Goal: Information Seeking & Learning: Learn about a topic

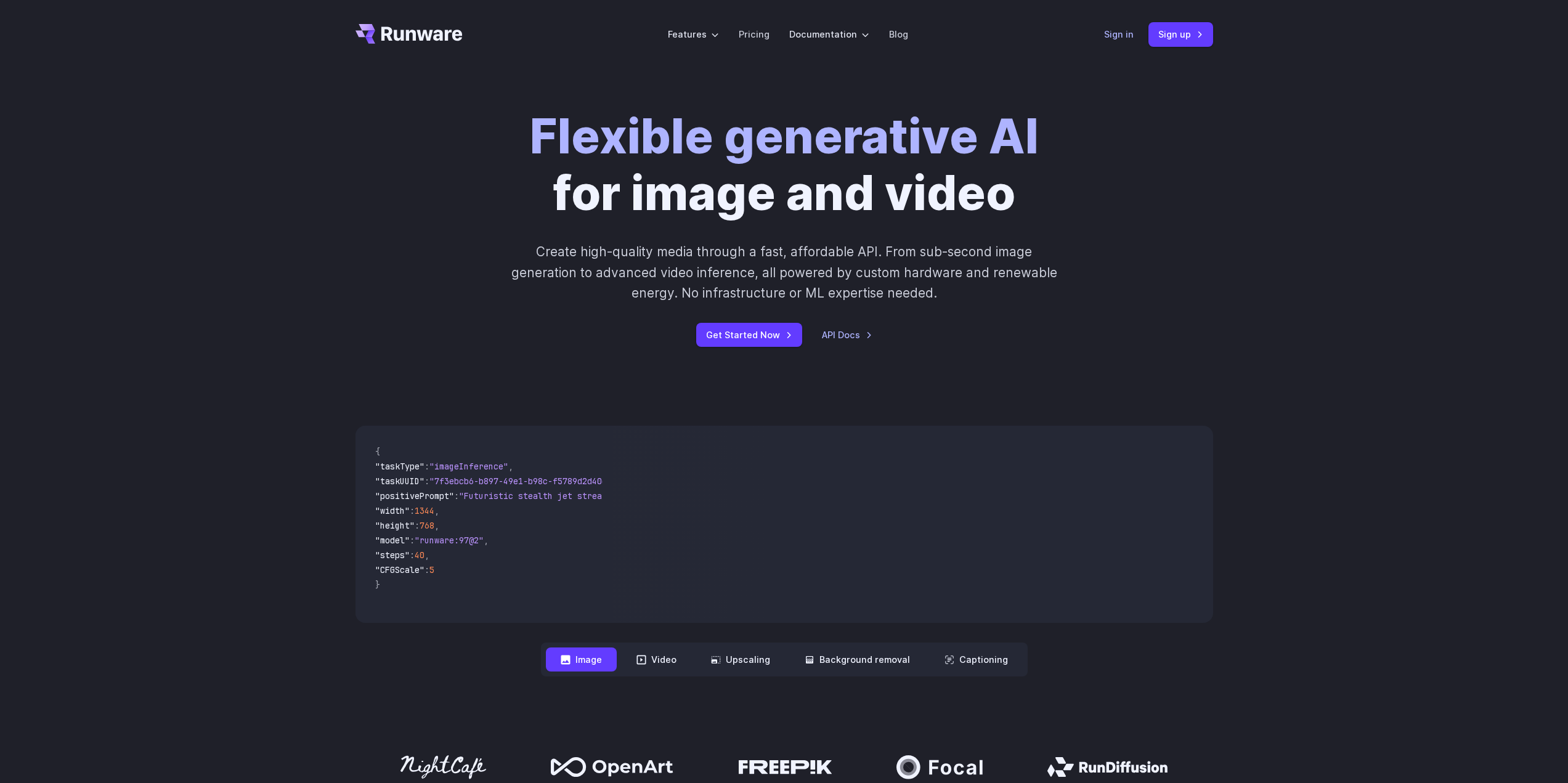
click at [1133, 41] on link "Sign in" at bounding box center [1118, 34] width 30 height 14
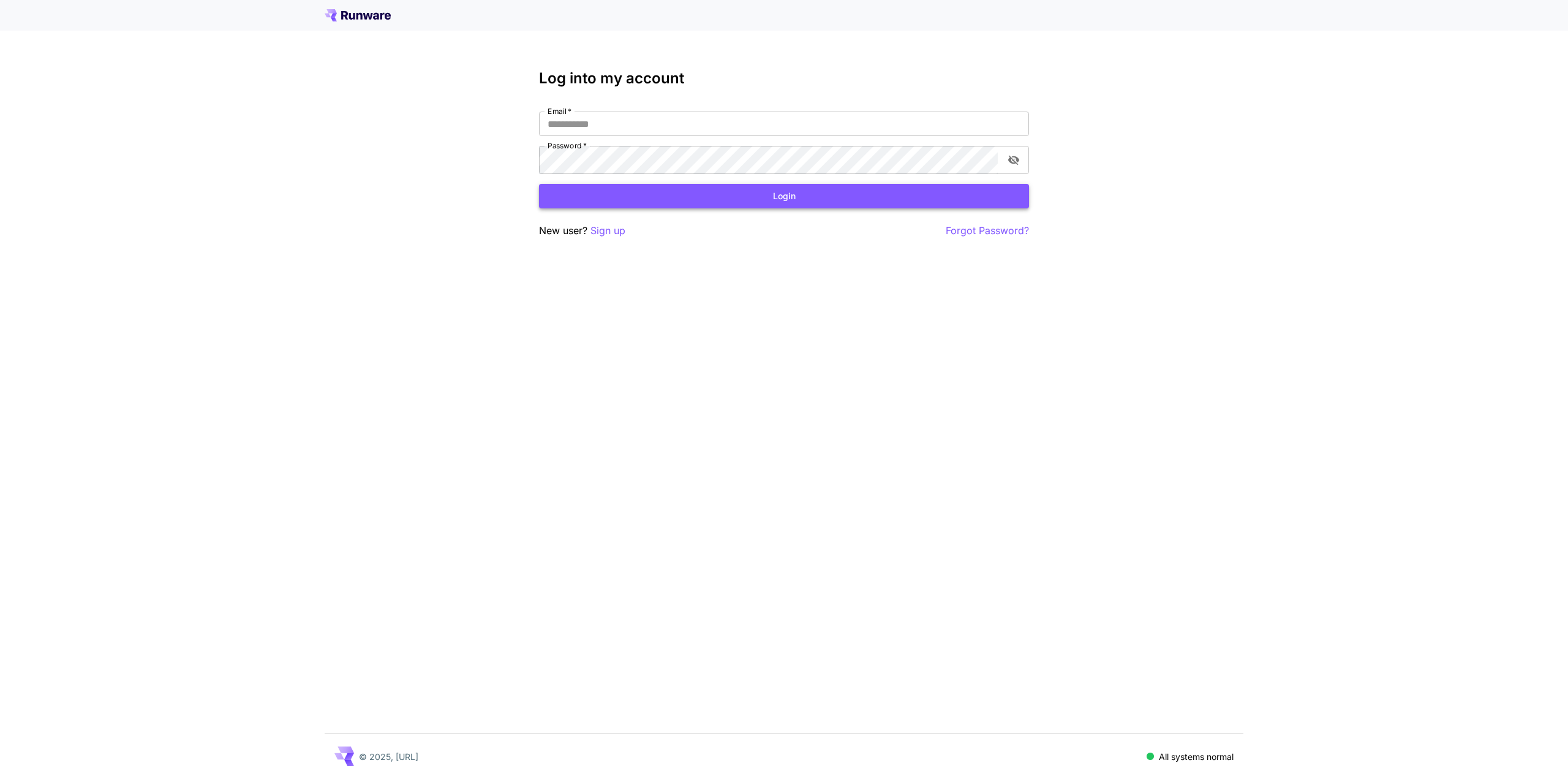
type input "**********"
click at [655, 209] on button "Login" at bounding box center [784, 197] width 490 height 25
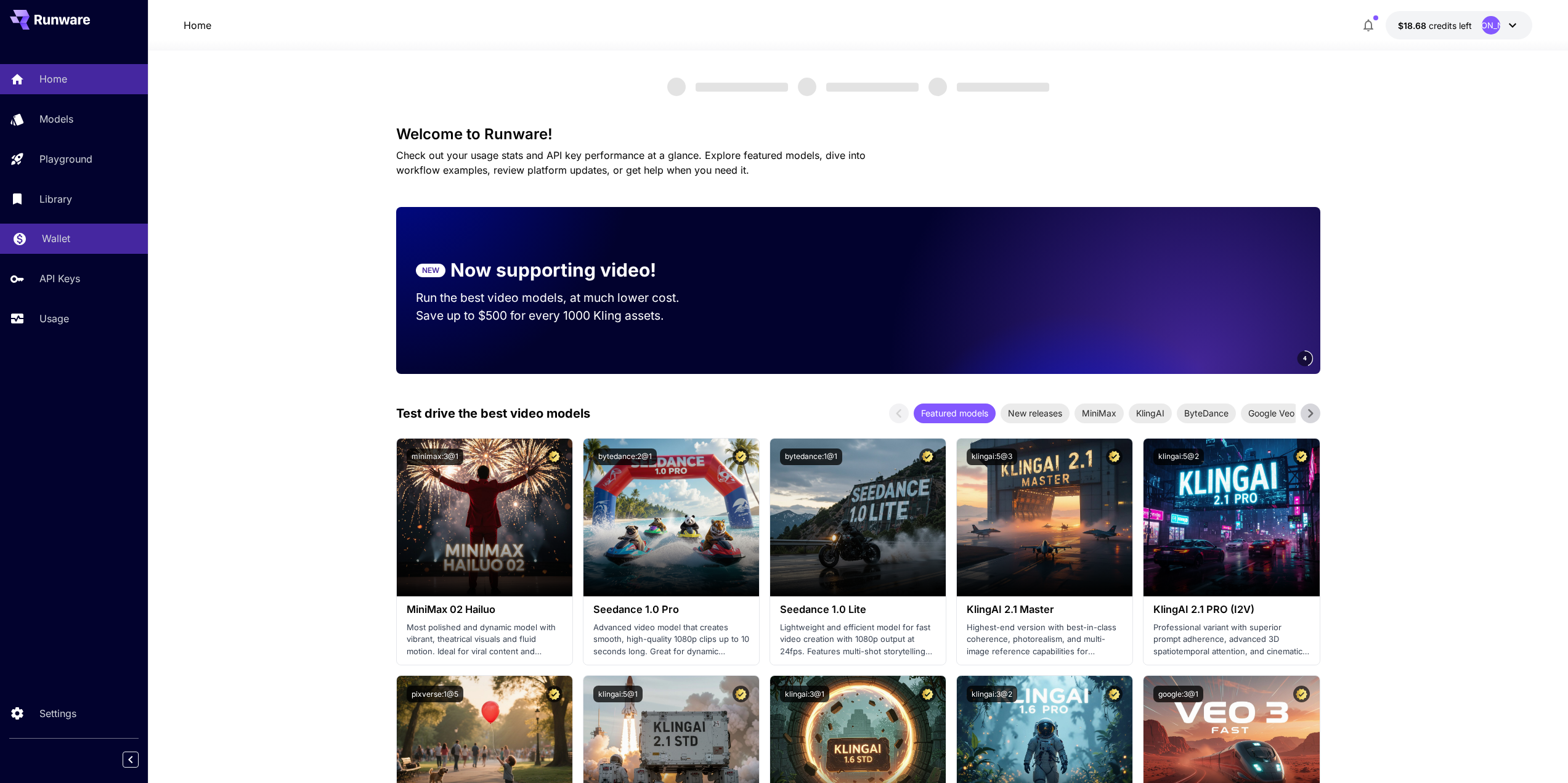
click at [71, 245] on p "Wallet" at bounding box center [56, 238] width 28 height 15
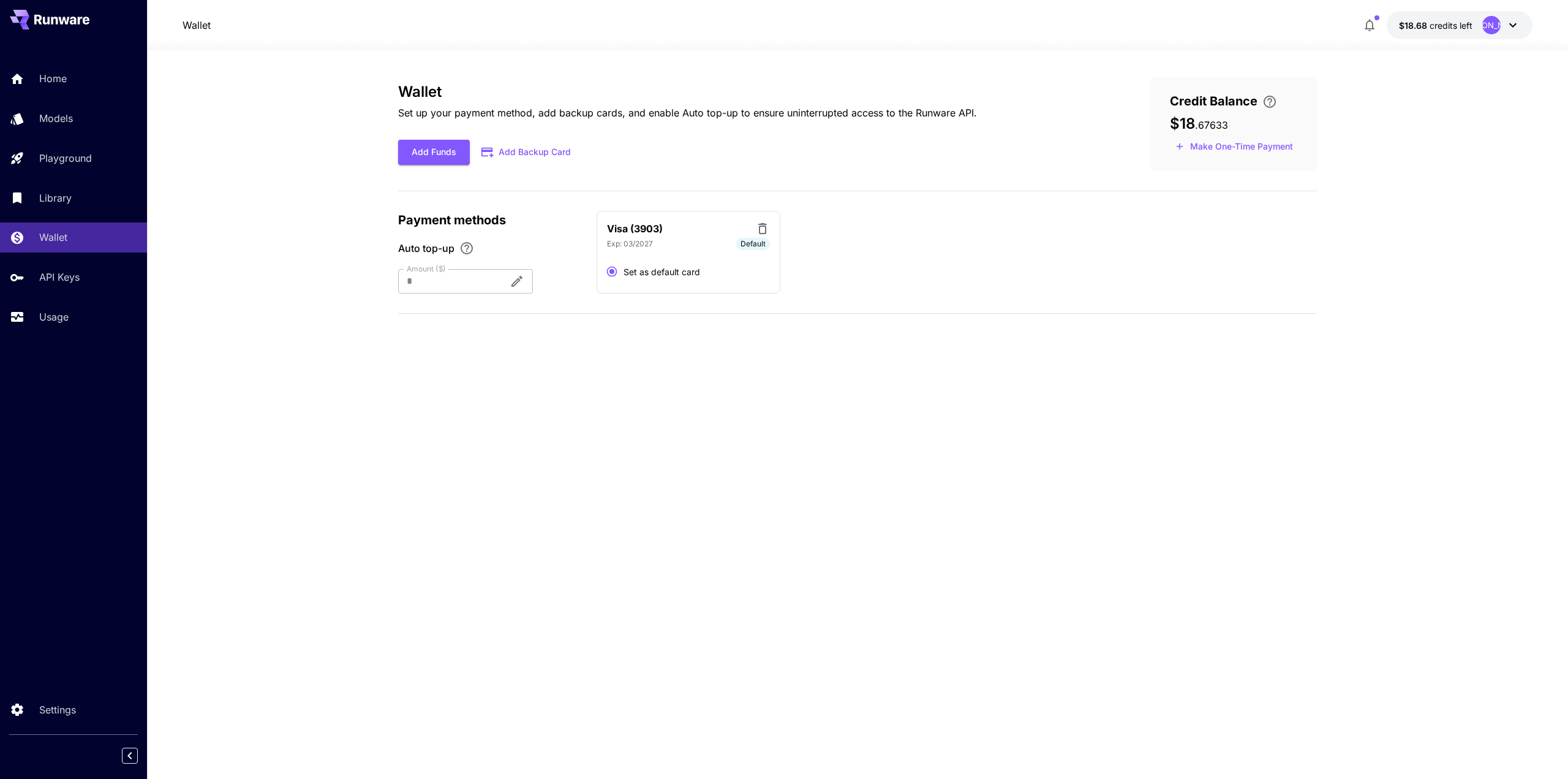
click at [226, 201] on section "Wallet Set up your payment method, add backup cards, and enable Auto top-up to …" at bounding box center [857, 415] width 1421 height 728
click at [75, 126] on p "Models" at bounding box center [58, 118] width 34 height 15
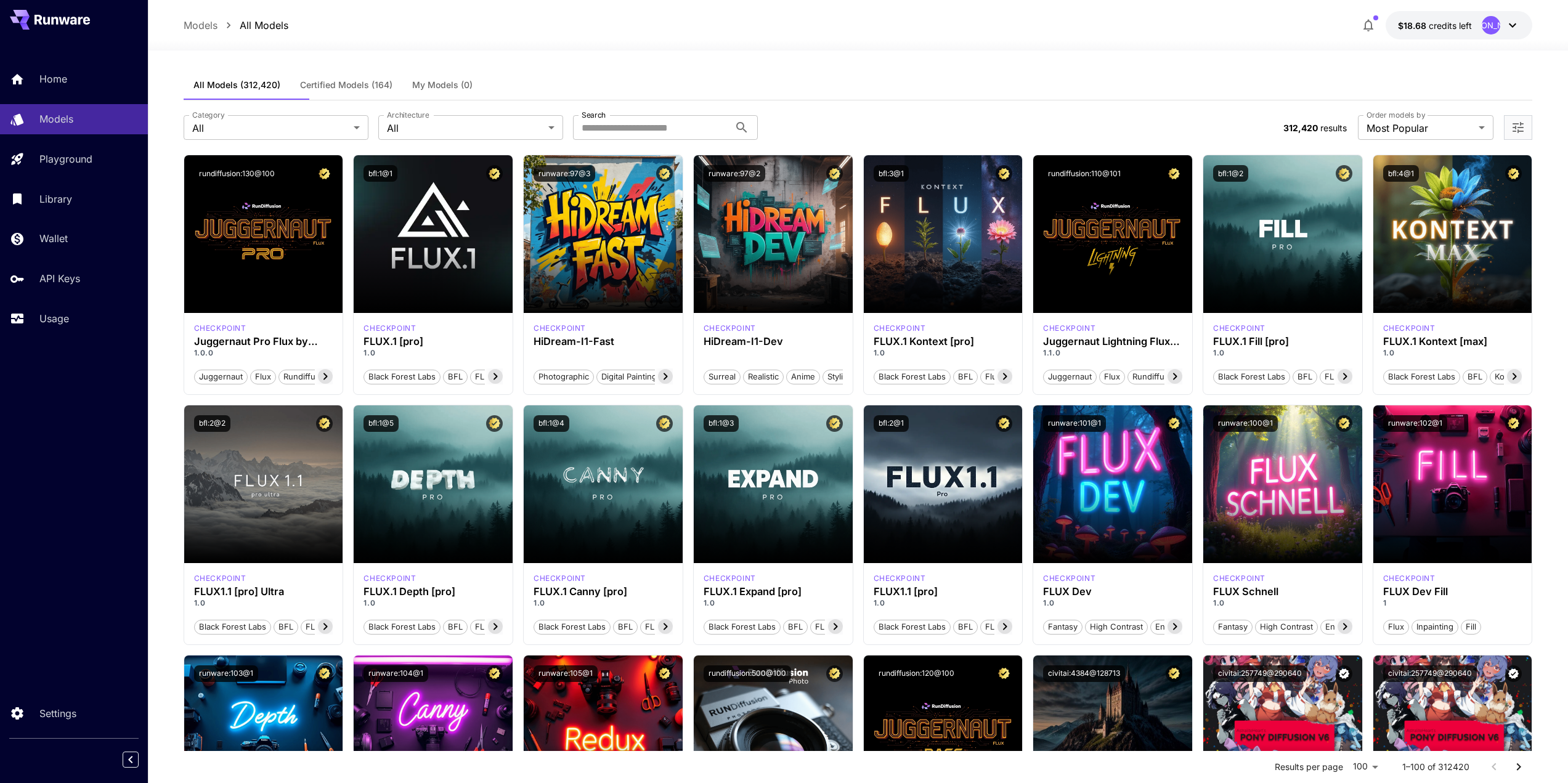
click at [363, 90] on span "Certified Models (164)" at bounding box center [346, 85] width 92 height 11
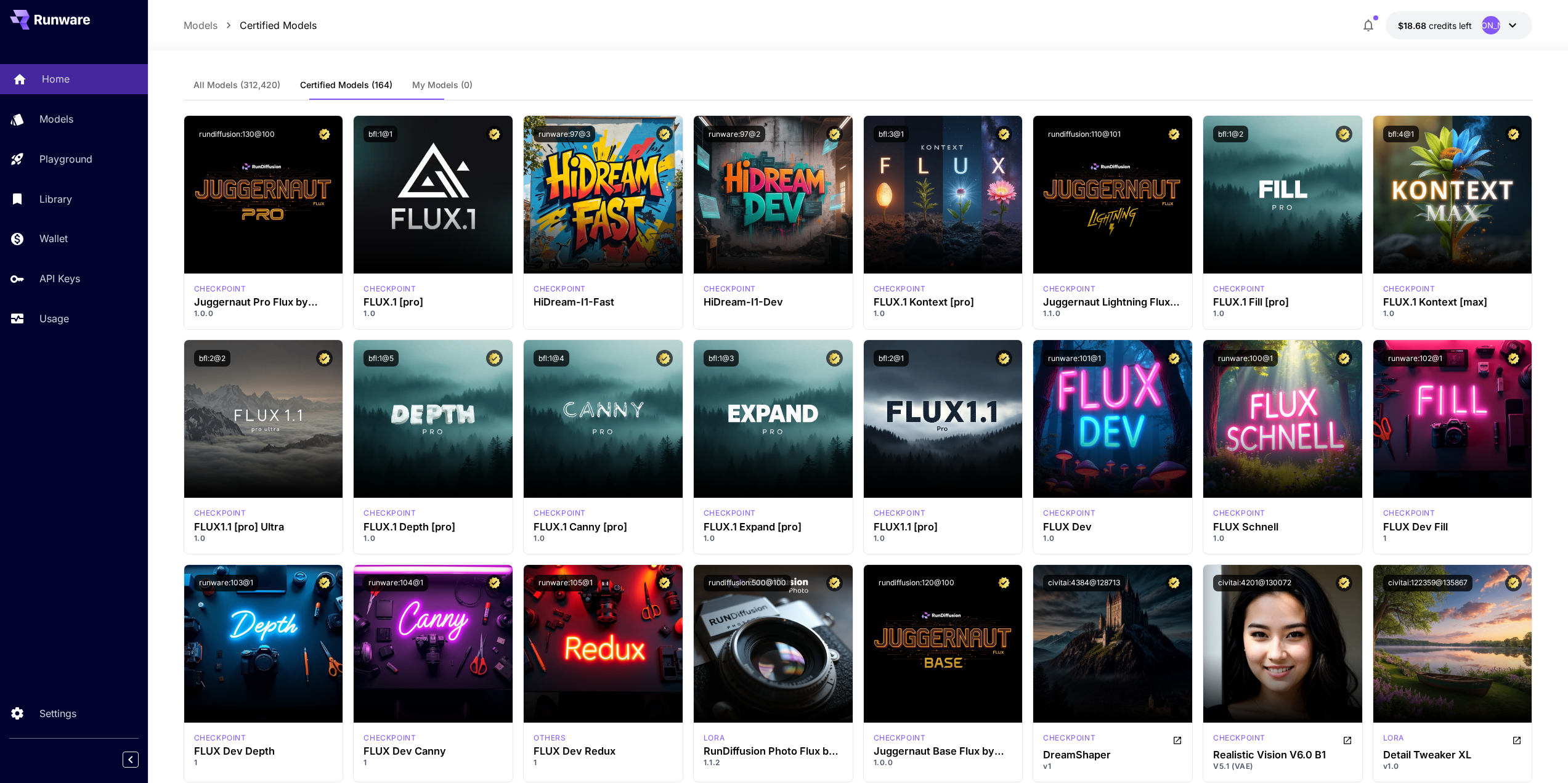
click at [70, 86] on p "Home" at bounding box center [55, 78] width 28 height 15
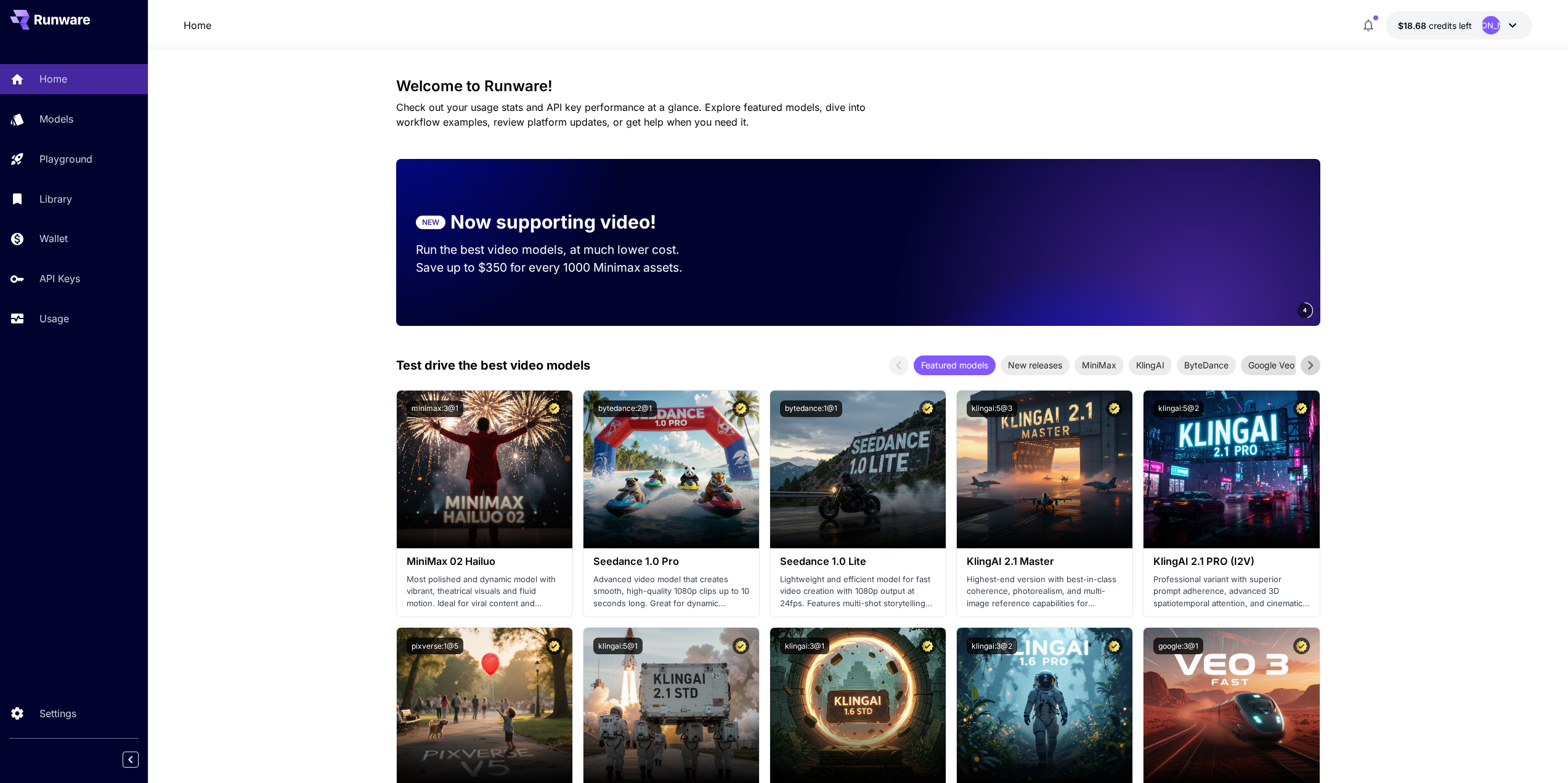
click at [1262, 371] on span "Google Veo" at bounding box center [1271, 365] width 61 height 13
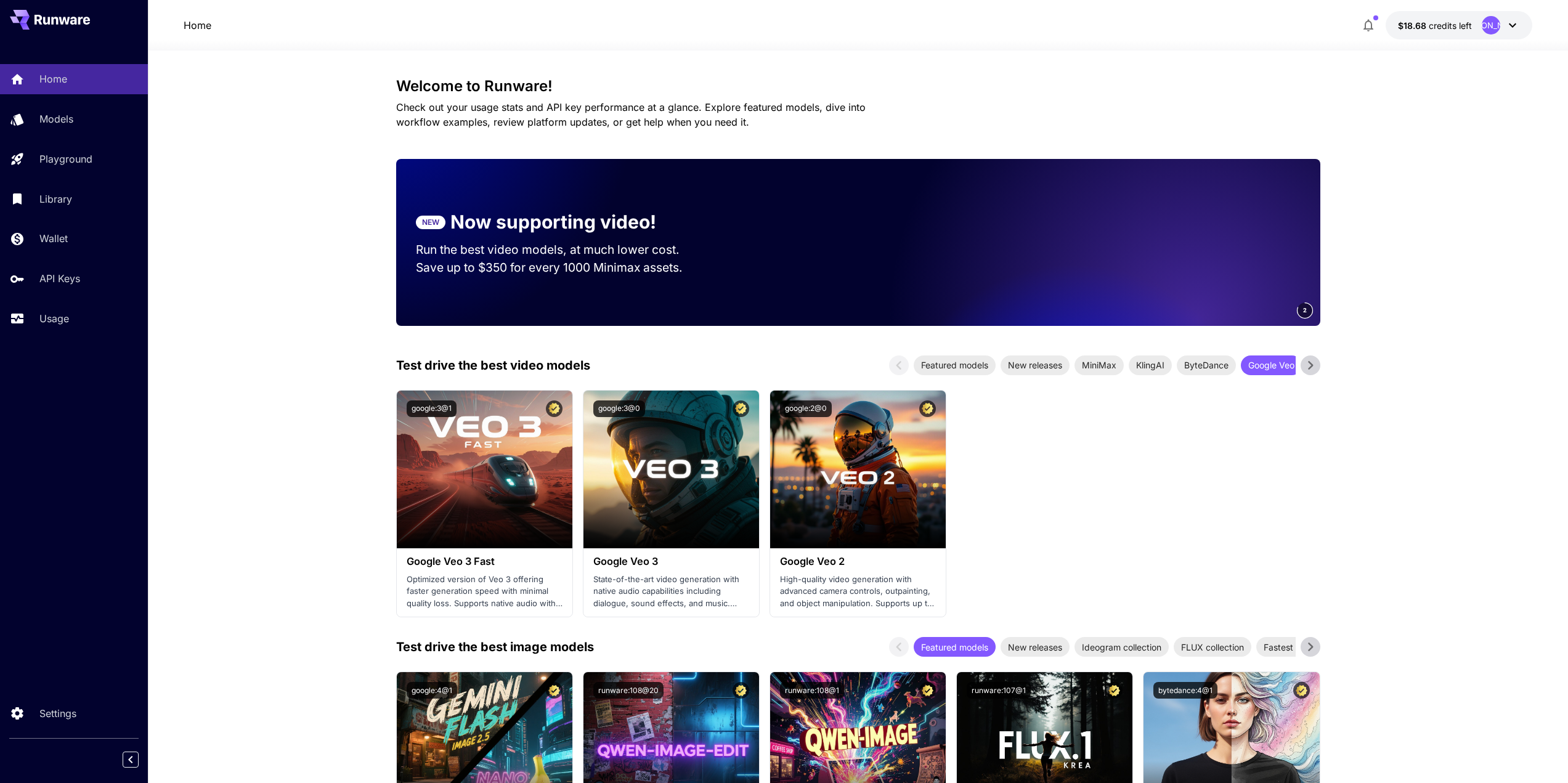
click at [1308, 370] on icon at bounding box center [1310, 365] width 5 height 8
click at [74, 126] on p "Models" at bounding box center [59, 119] width 34 height 15
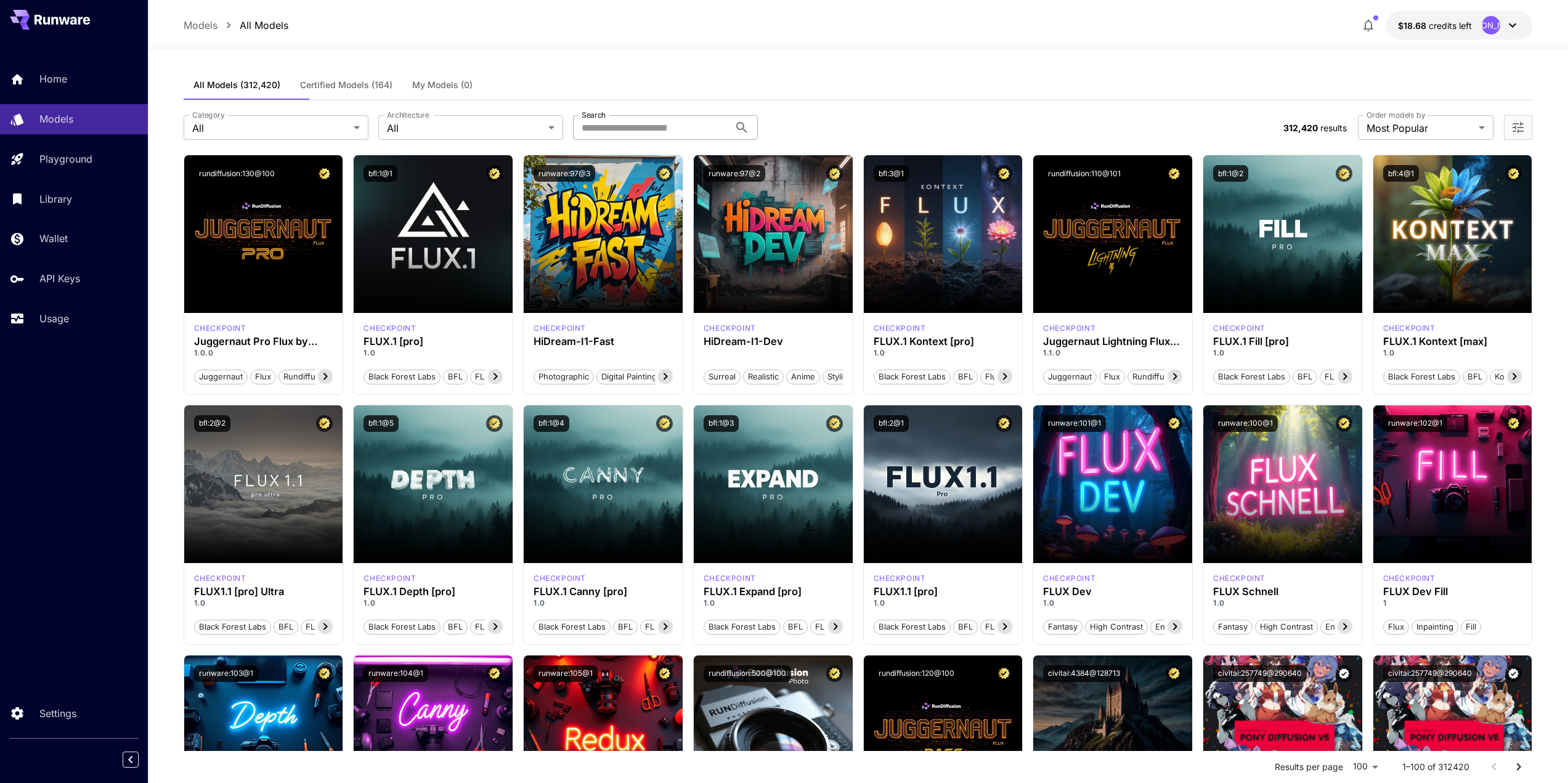
click at [694, 140] on input "Search" at bounding box center [651, 127] width 157 height 25
click at [645, 140] on input "Search" at bounding box center [651, 127] width 157 height 25
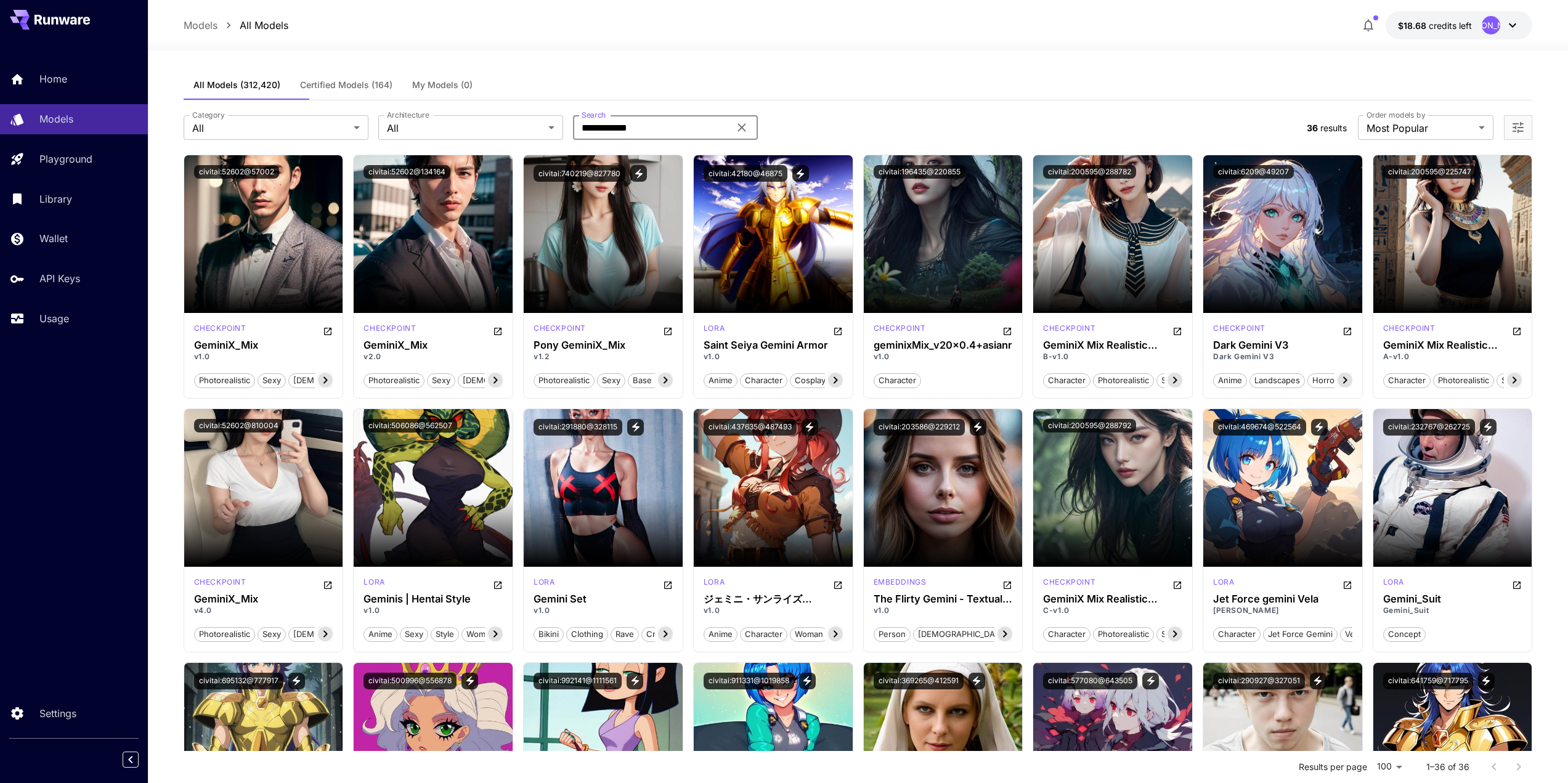
type input "**********"
